Goal: Information Seeking & Learning: Learn about a topic

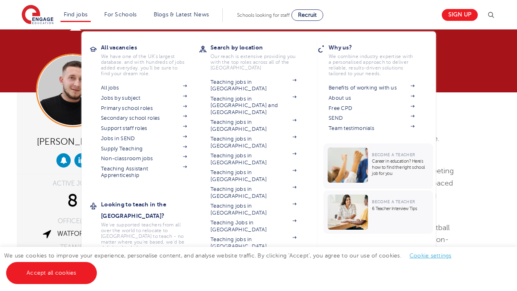
click at [79, 18] on li "Find jobs All vacancies We have one of the UK's largest database. and with hund…" at bounding box center [75, 15] width 31 height 14
click at [78, 16] on link "Find jobs" at bounding box center [76, 14] width 24 height 6
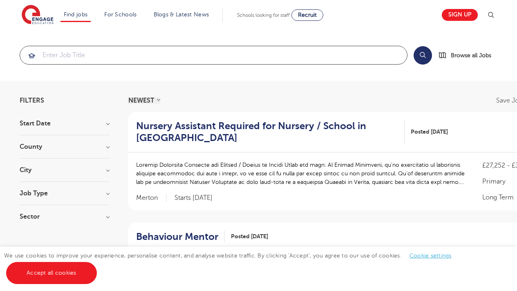
click at [132, 60] on input "search" at bounding box center [213, 55] width 387 height 18
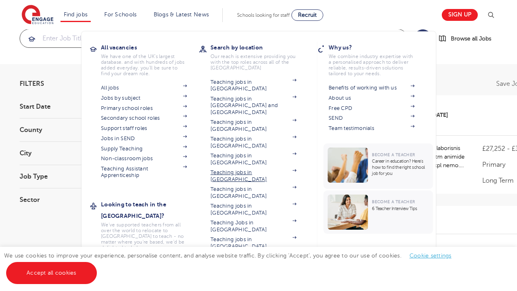
scroll to position [25, 0]
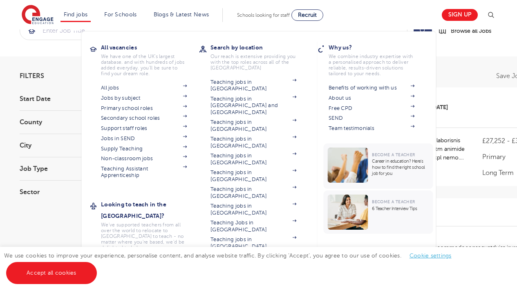
click at [251, 253] on link "Teaching jobs in [GEOGRAPHIC_DATA]" at bounding box center [253, 259] width 86 height 13
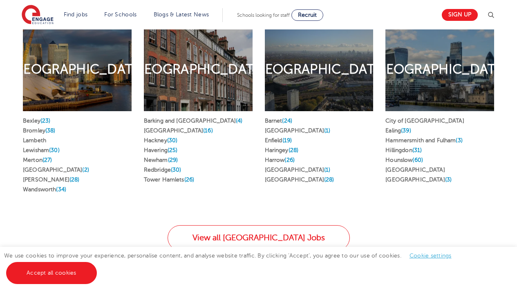
scroll to position [464, 0]
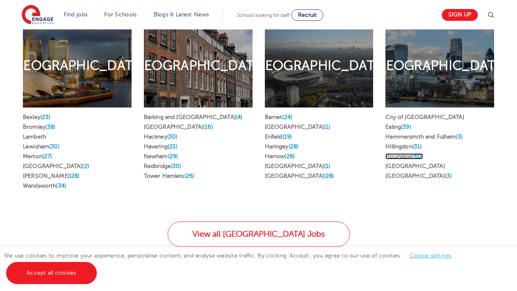
click at [405, 153] on link "Hounslow (60)" at bounding box center [404, 156] width 38 height 6
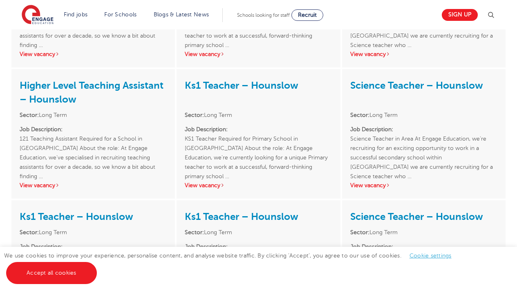
scroll to position [750, 0]
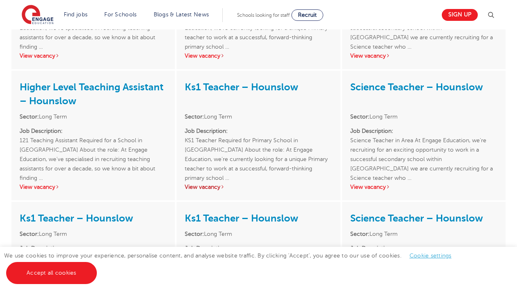
click at [215, 186] on link "View vacancy" at bounding box center [205, 187] width 40 height 6
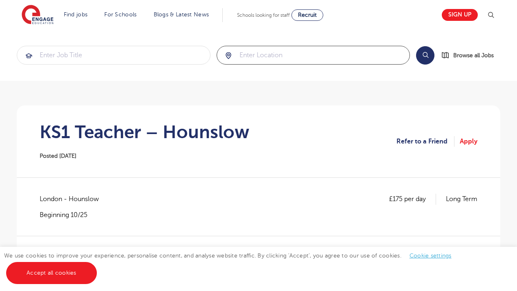
click at [248, 56] on input "search" at bounding box center [313, 55] width 193 height 18
type input "hounslow"
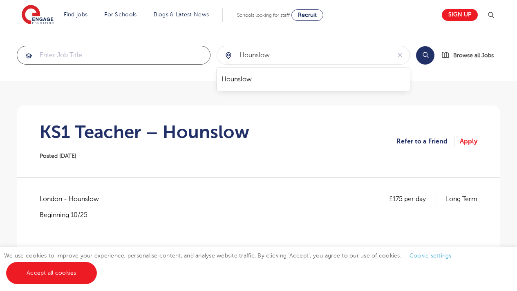
click at [140, 56] on input "search" at bounding box center [113, 55] width 193 height 18
type input "ks2"
click at [425, 51] on button "Search" at bounding box center [425, 55] width 18 height 18
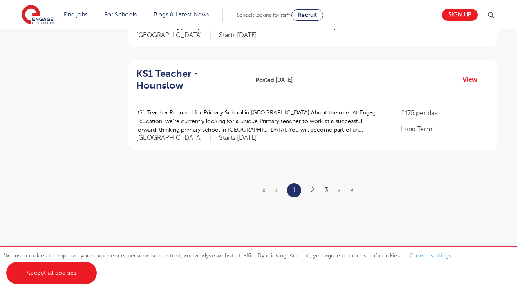
scroll to position [985, 0]
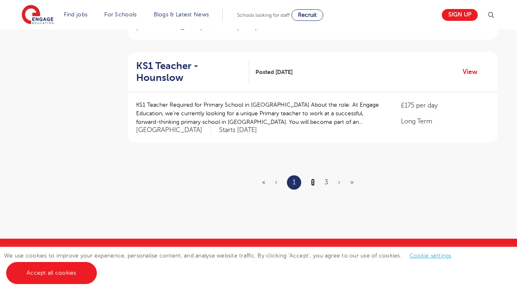
click at [311, 179] on link "2" at bounding box center [313, 182] width 4 height 7
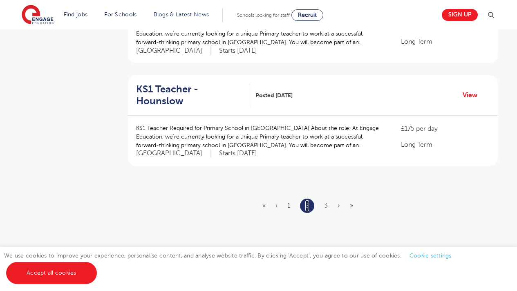
scroll to position [984, 0]
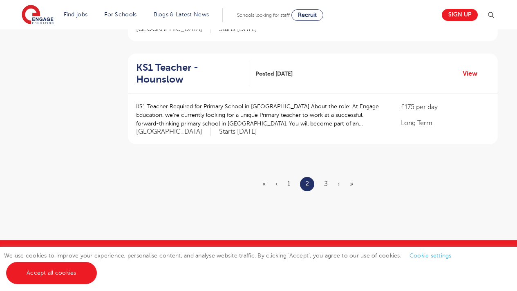
click at [323, 177] on ul "« ‹ 1 2 3 › »" at bounding box center [312, 184] width 101 height 14
click at [328, 180] on link "3" at bounding box center [326, 183] width 4 height 7
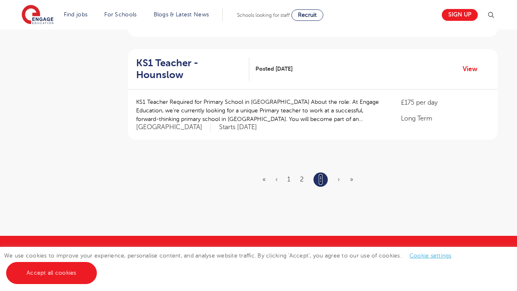
scroll to position [228, 0]
